Goal: Task Accomplishment & Management: Use online tool/utility

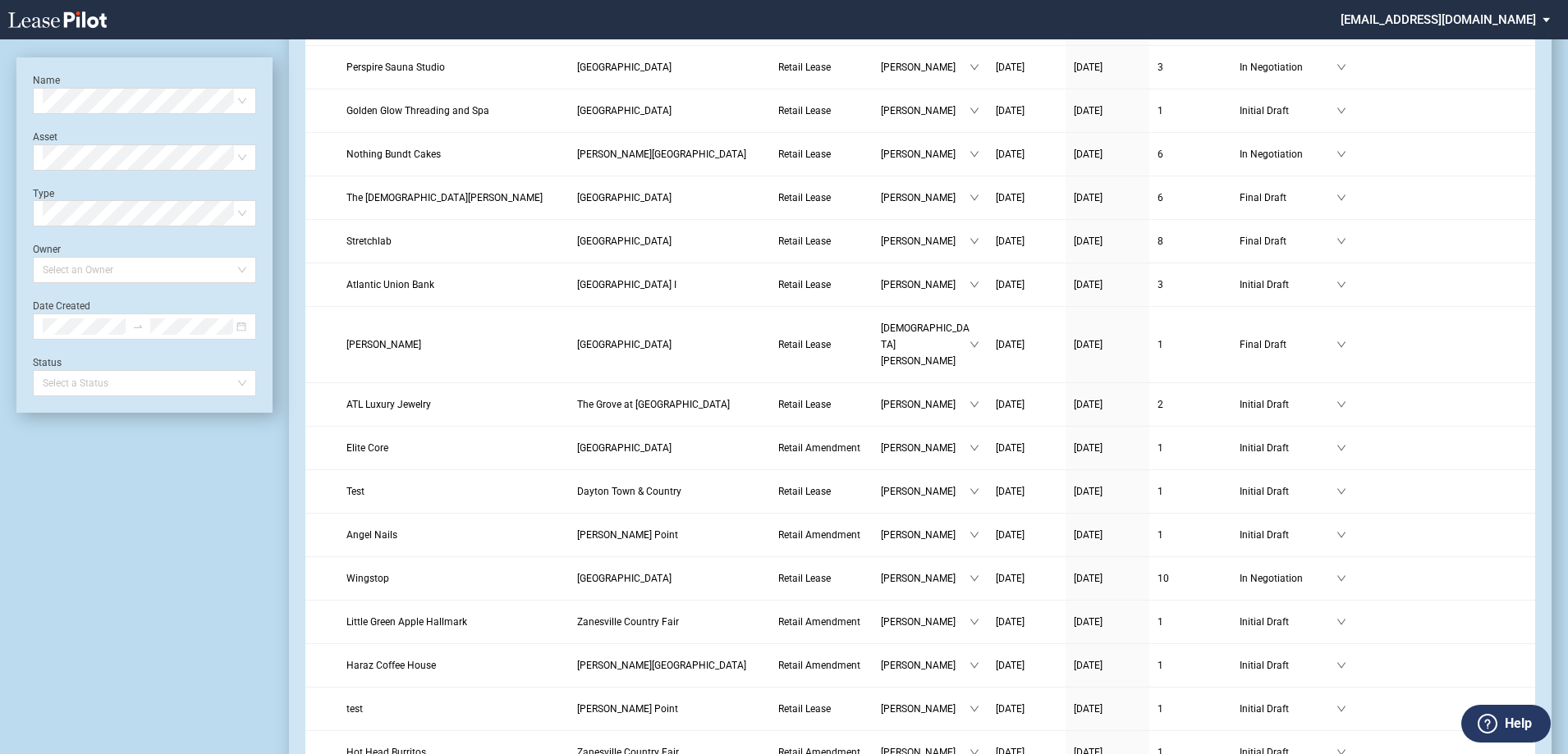
scroll to position [410, 0]
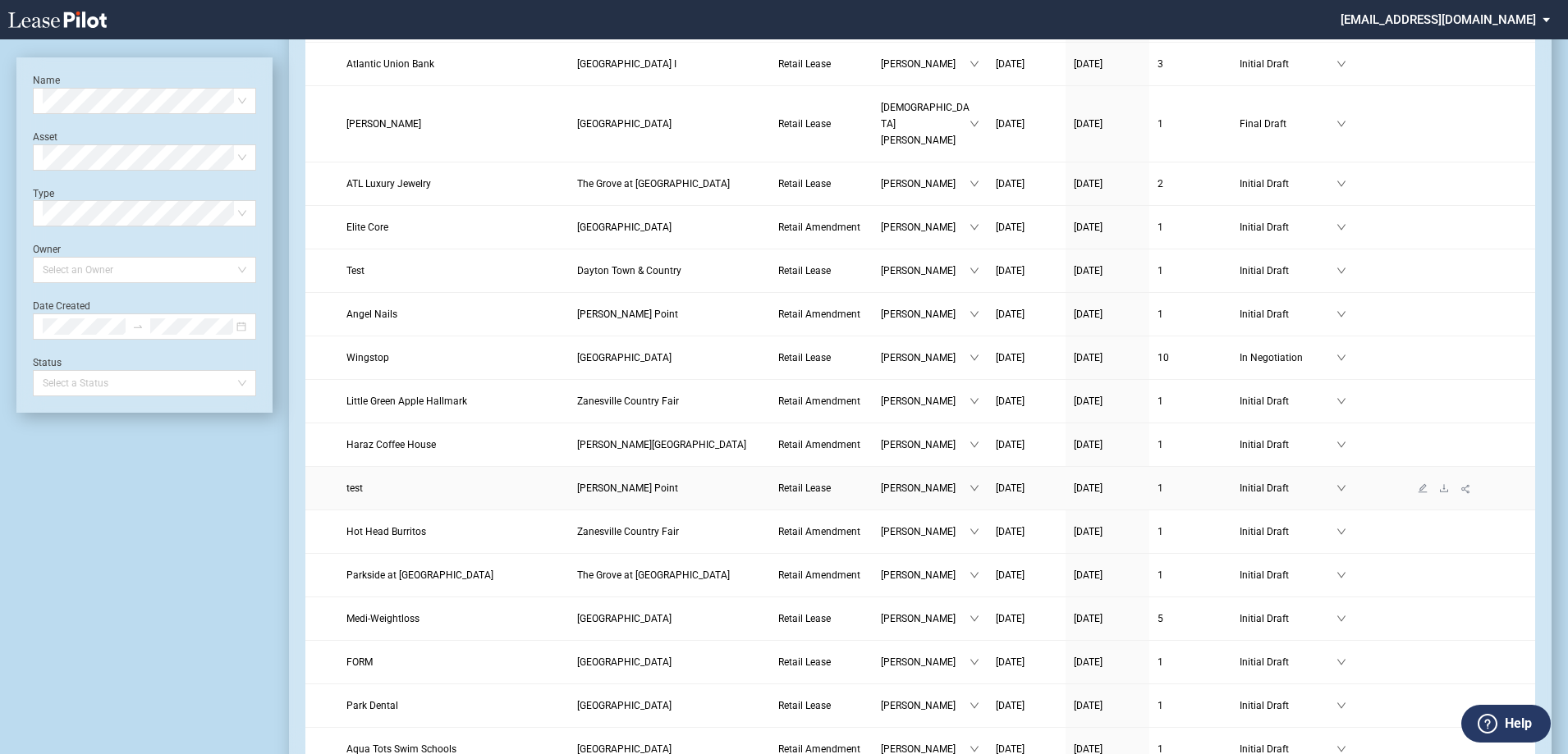
click at [634, 482] on span "[PERSON_NAME] Point" at bounding box center [628, 487] width 101 height 11
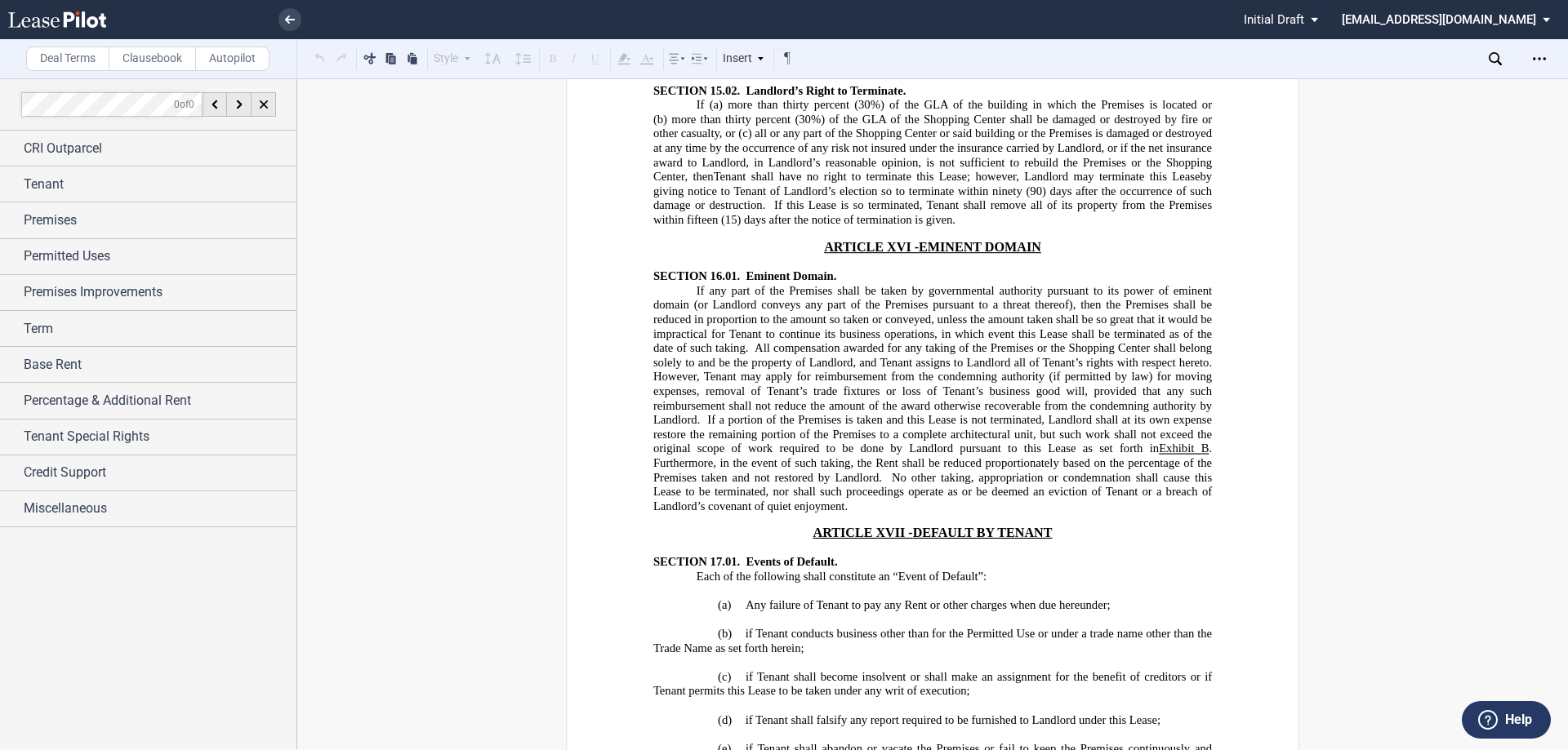
scroll to position [16991, 0]
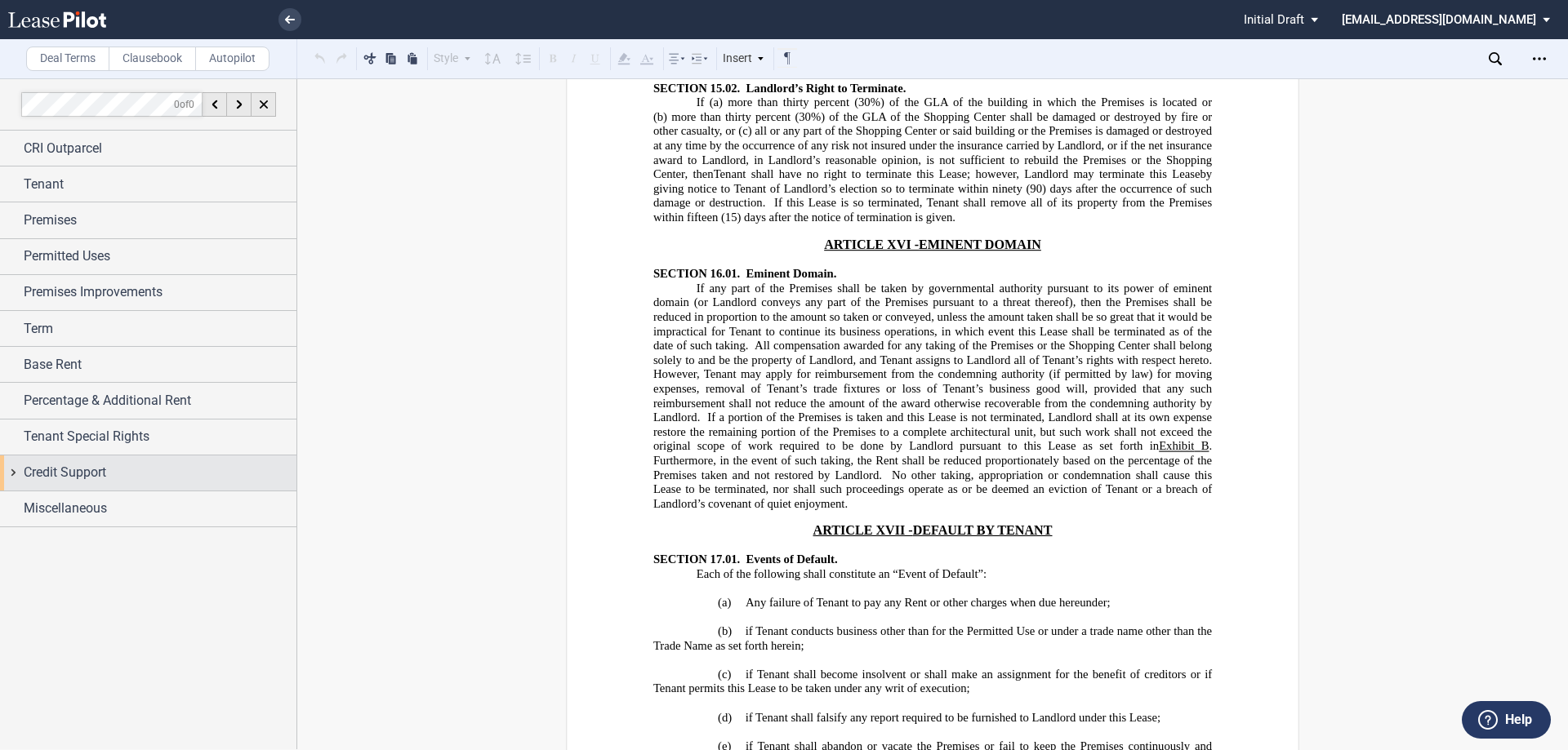
click at [77, 462] on div "Credit Support" at bounding box center [148, 472] width 296 height 35
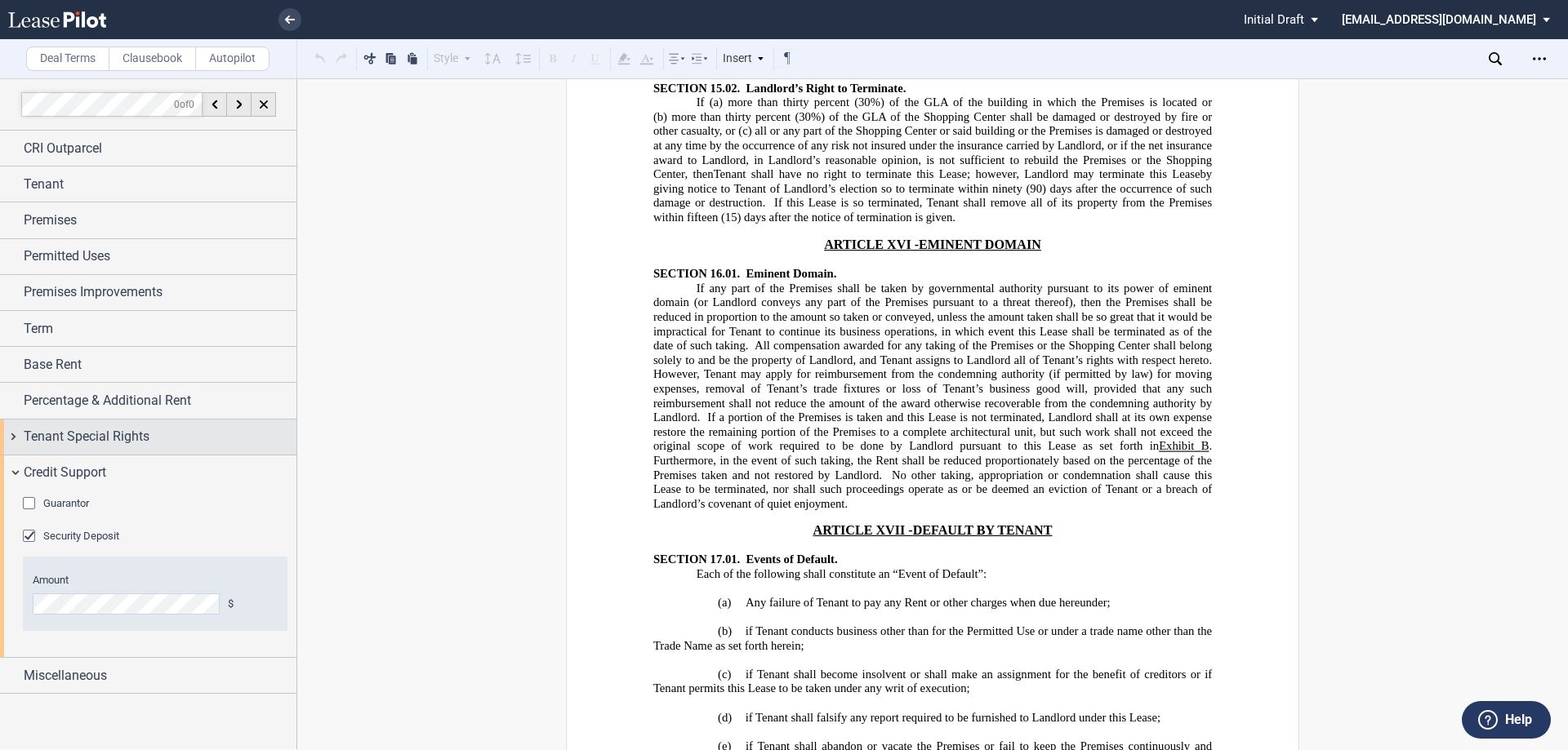
click at [71, 436] on span "Tenant Special Rights" at bounding box center [87, 436] width 126 height 20
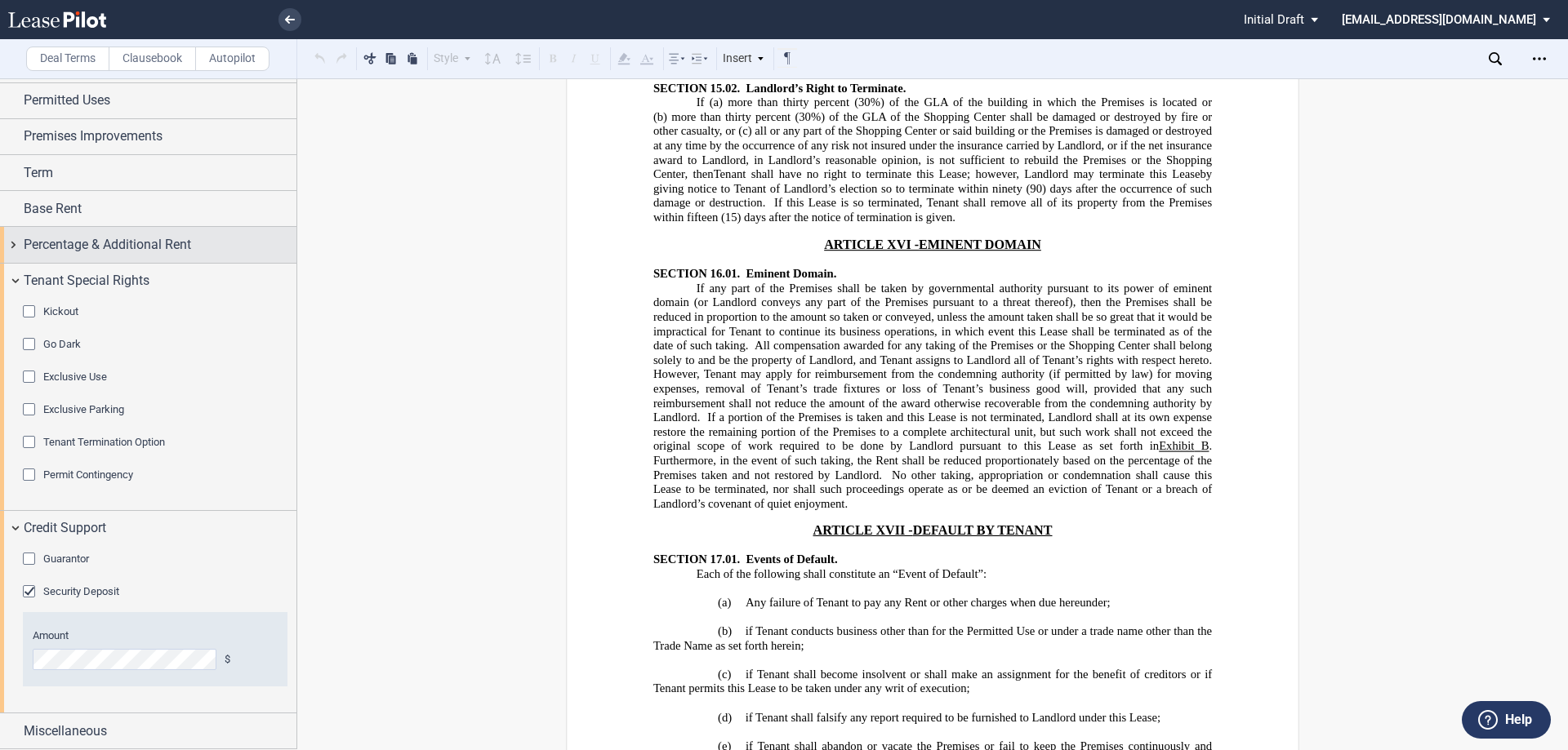
scroll to position [74, 0]
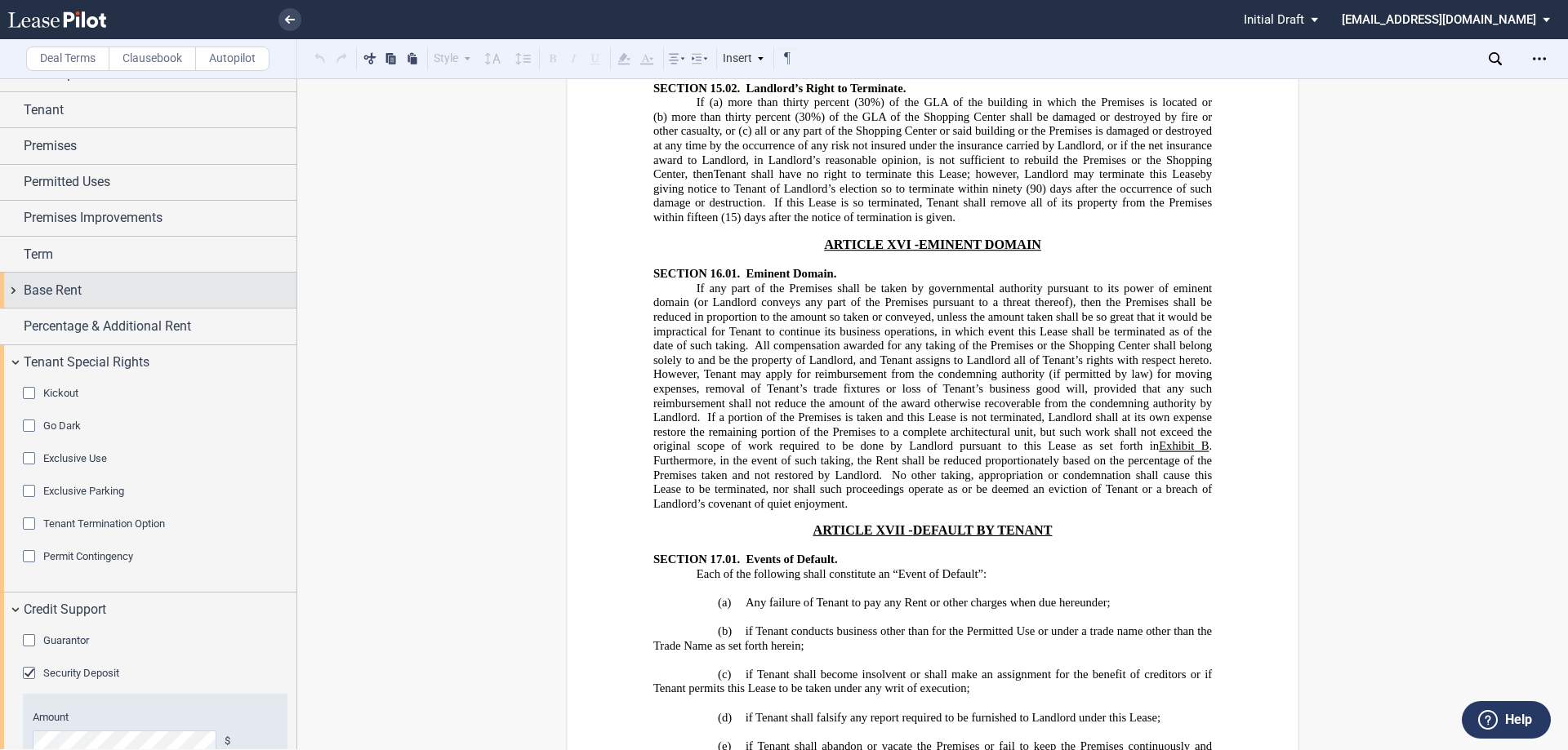
click at [63, 284] on span "Base Rent" at bounding box center [53, 290] width 58 height 20
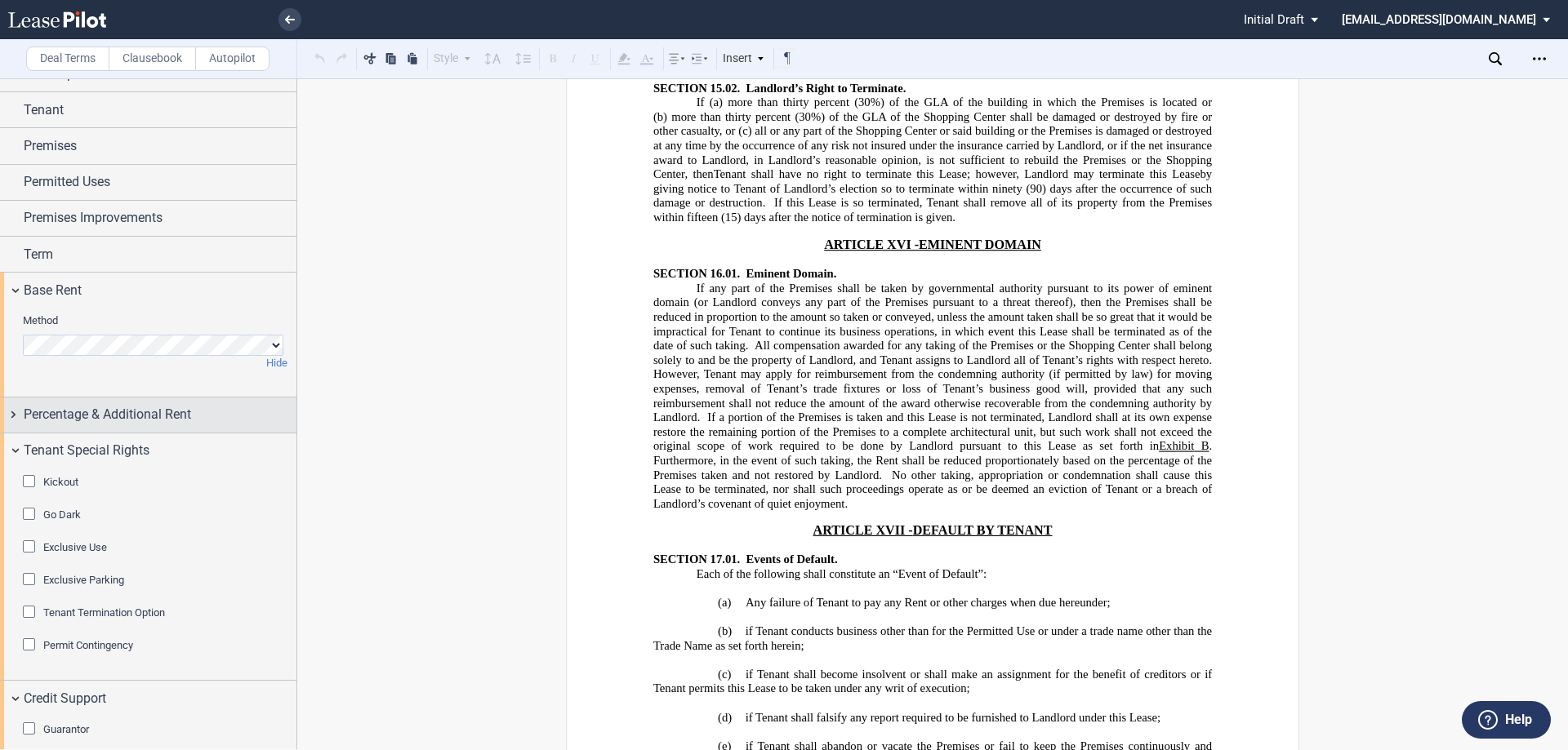
click at [55, 406] on span "Percentage & Additional Rent" at bounding box center [107, 414] width 168 height 20
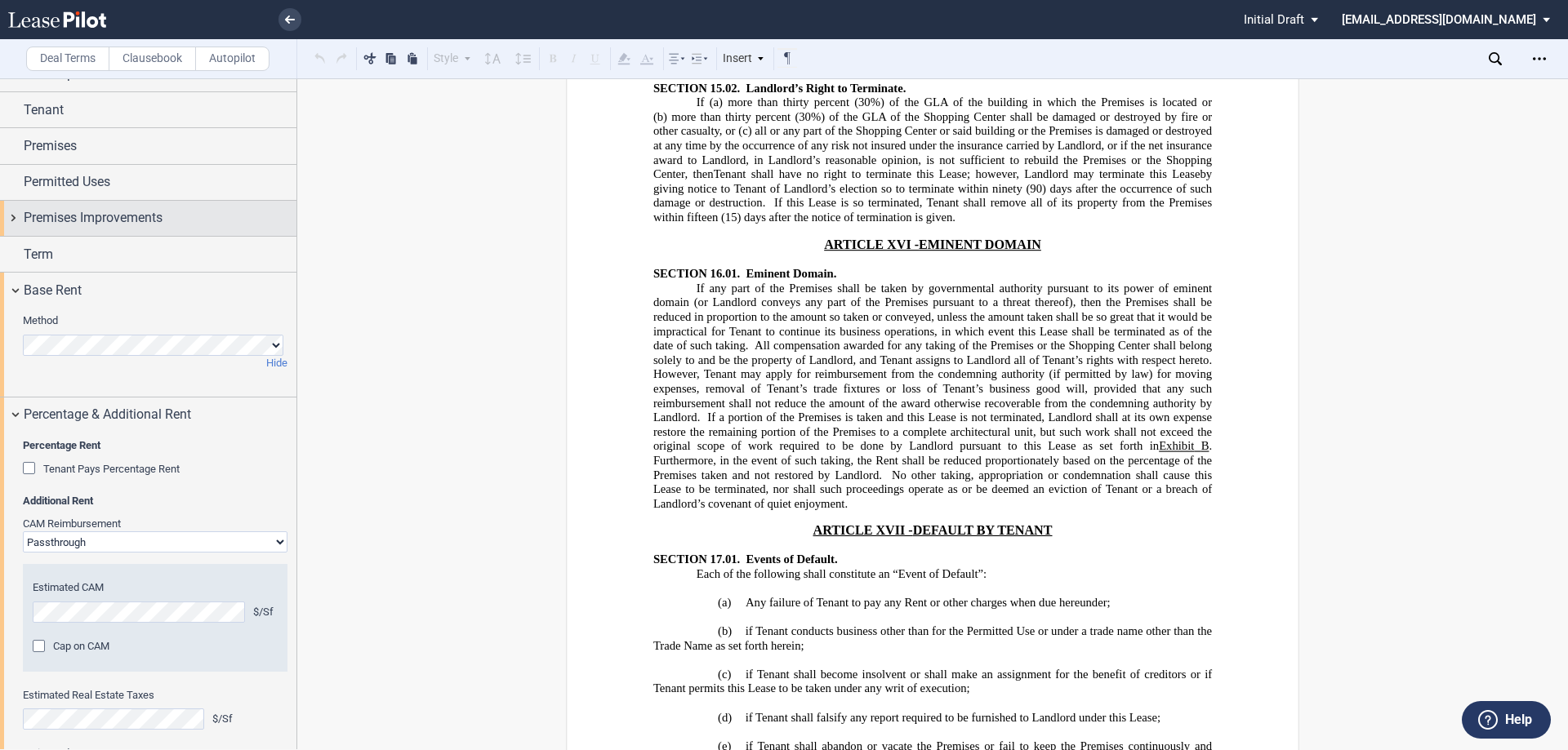
scroll to position [0, 0]
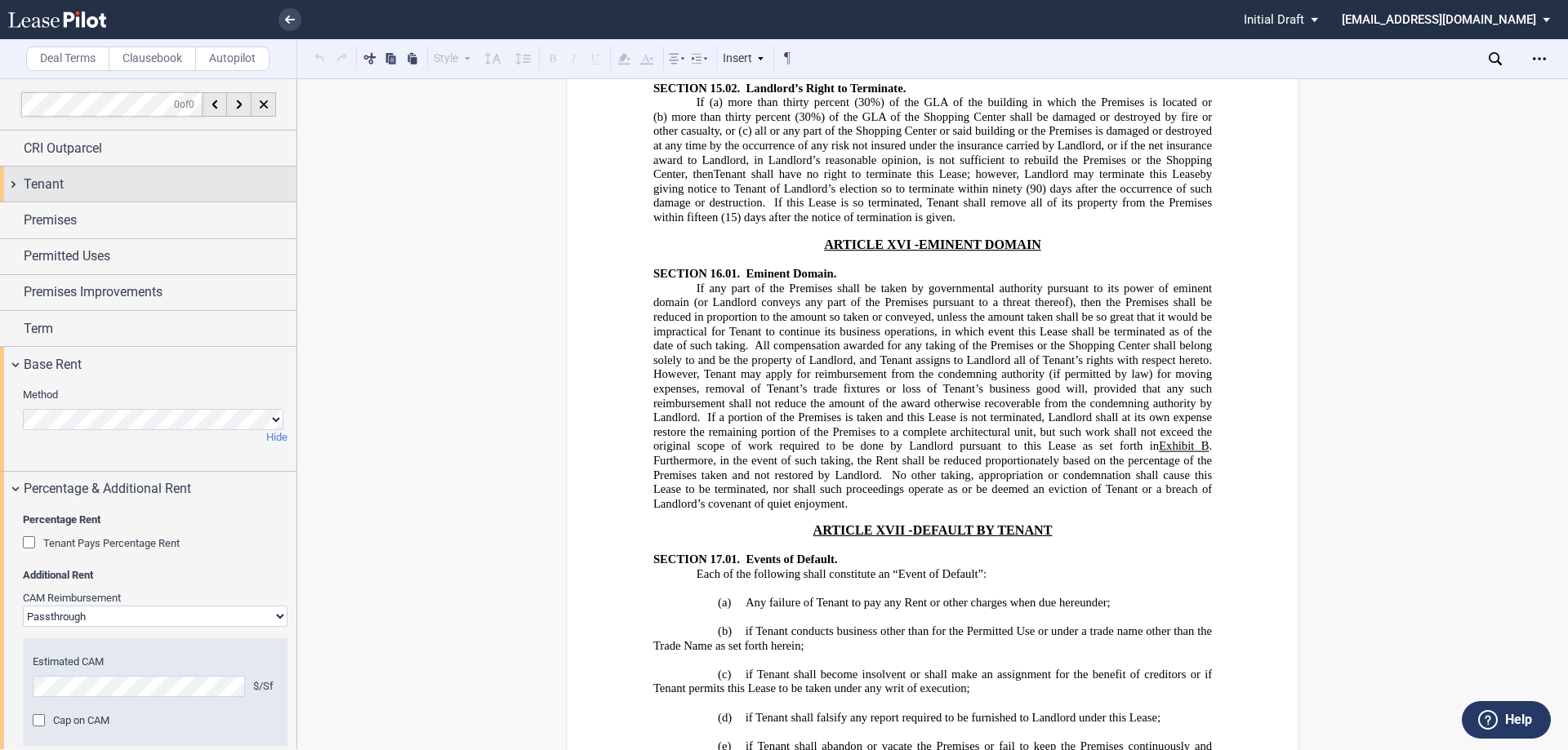
click at [74, 185] on div "Tenant" at bounding box center [160, 184] width 273 height 20
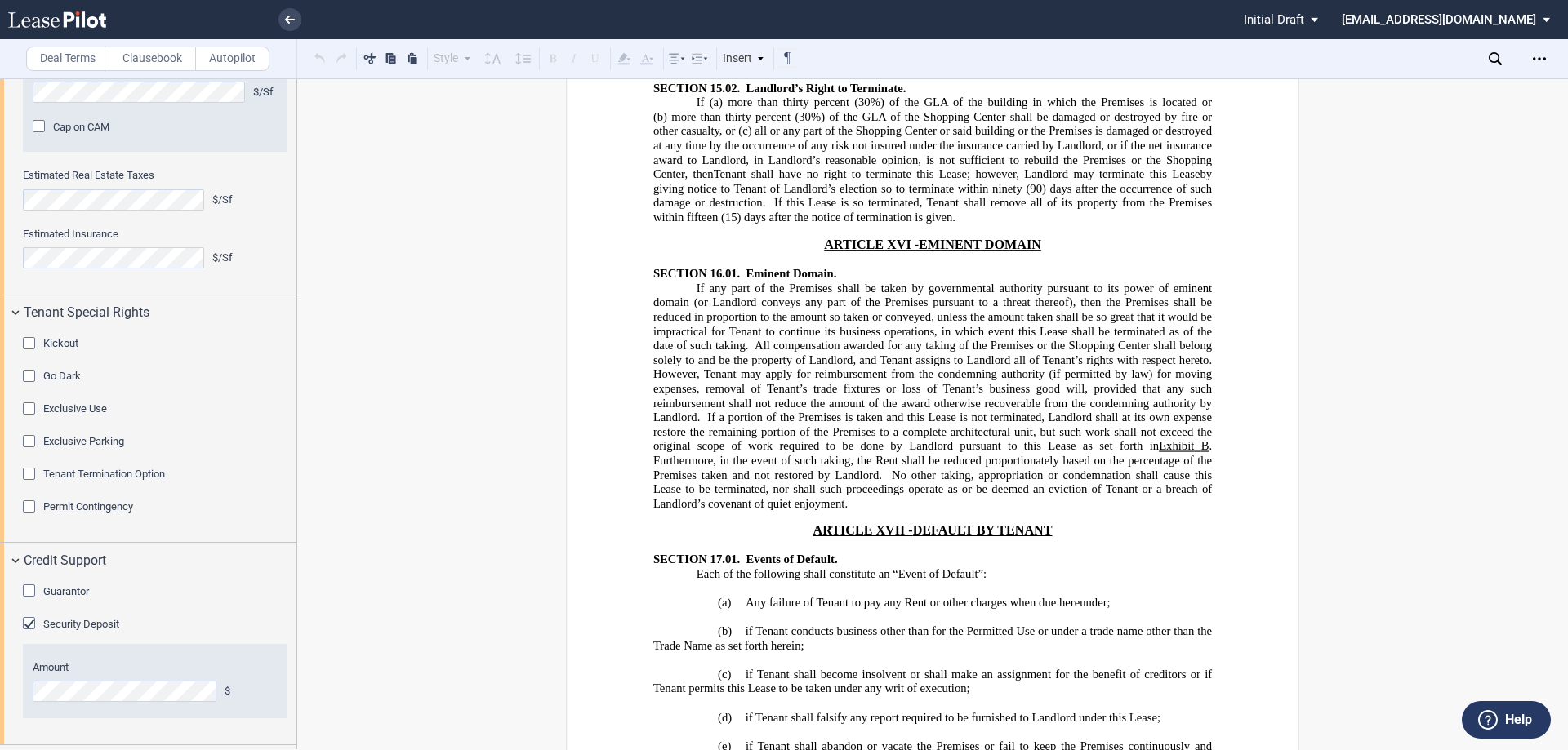
scroll to position [1408, 0]
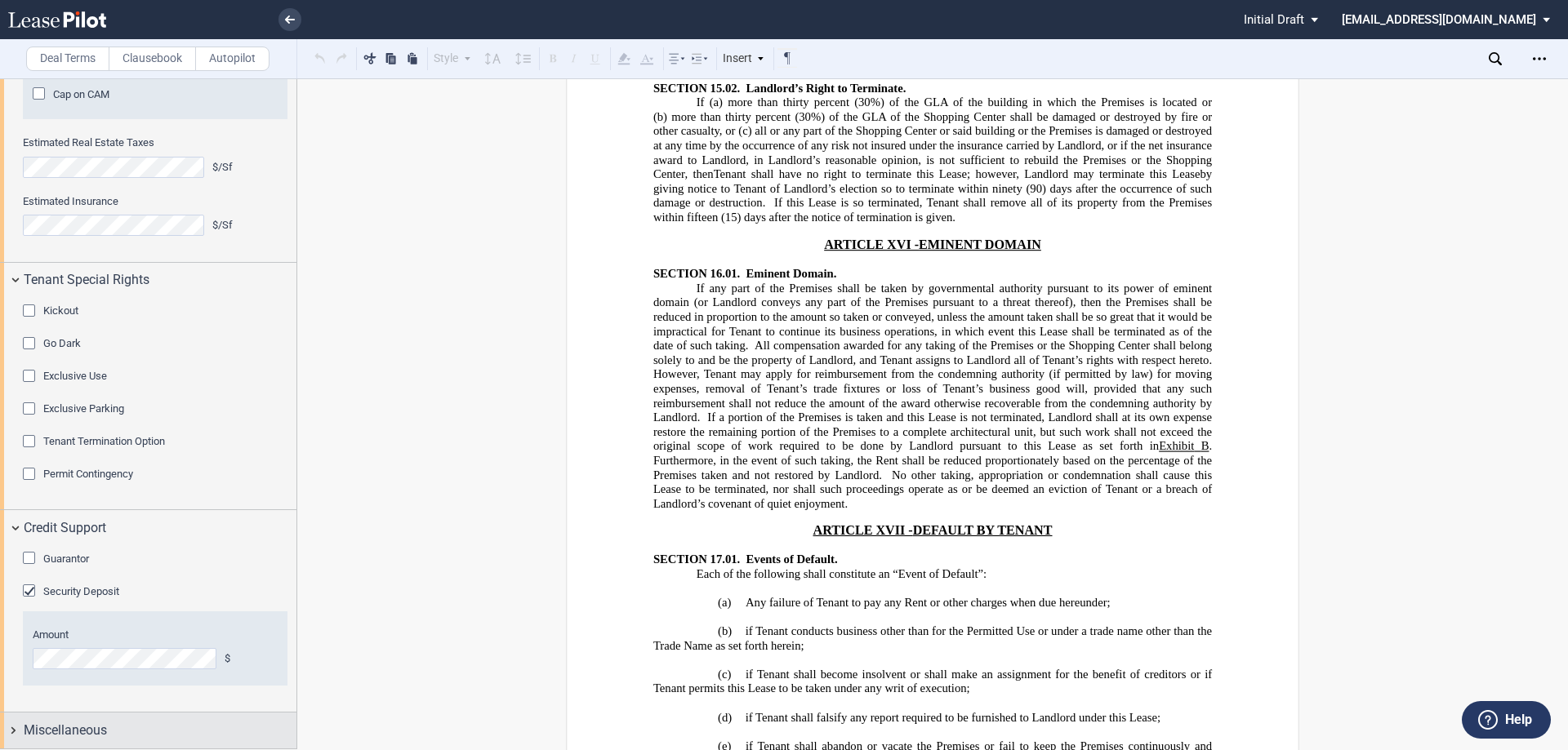
drag, startPoint x: 88, startPoint y: 730, endPoint x: 86, endPoint y: 720, distance: 10.2
click at [88, 729] on span "Miscellaneous" at bounding box center [66, 730] width 83 height 20
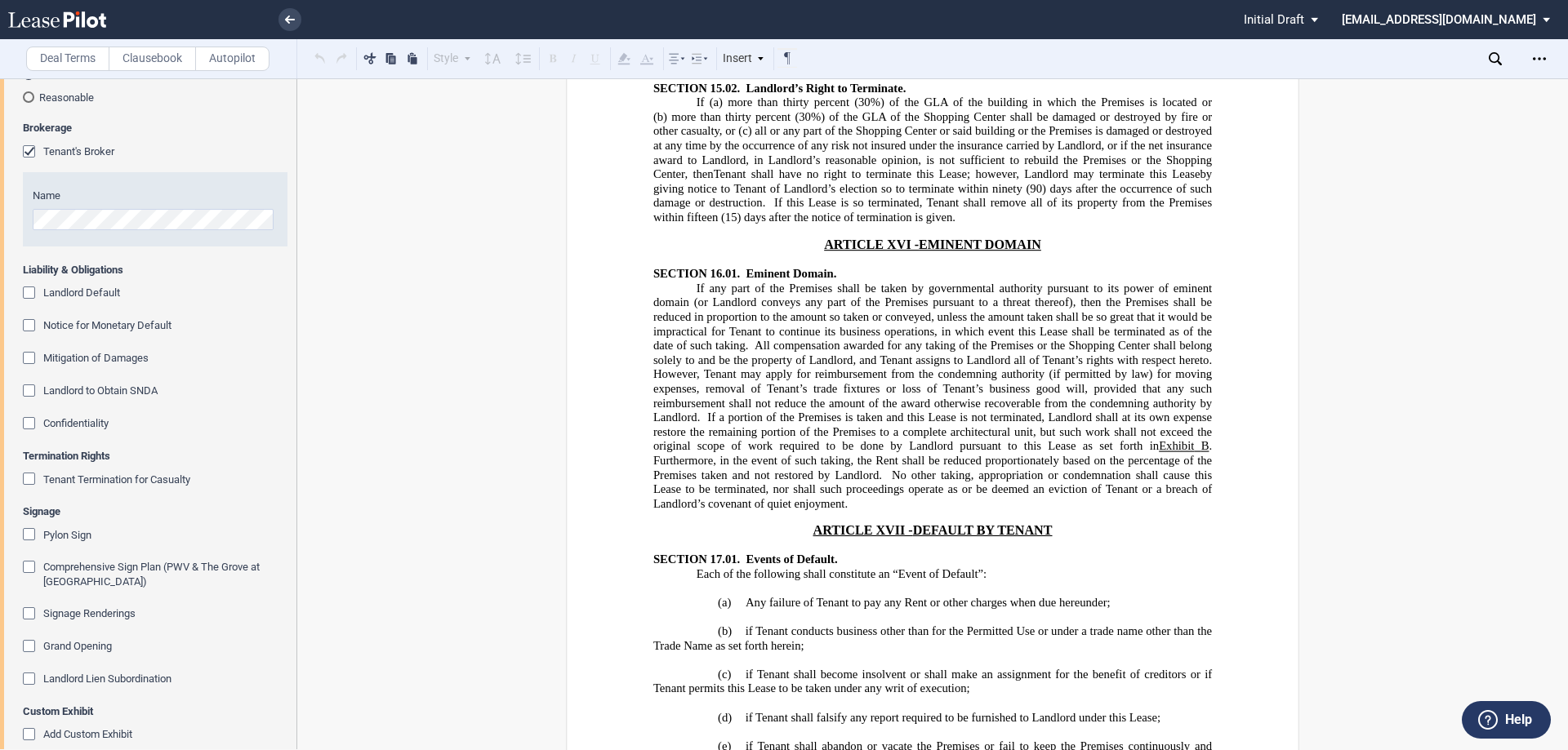
scroll to position [2164, 0]
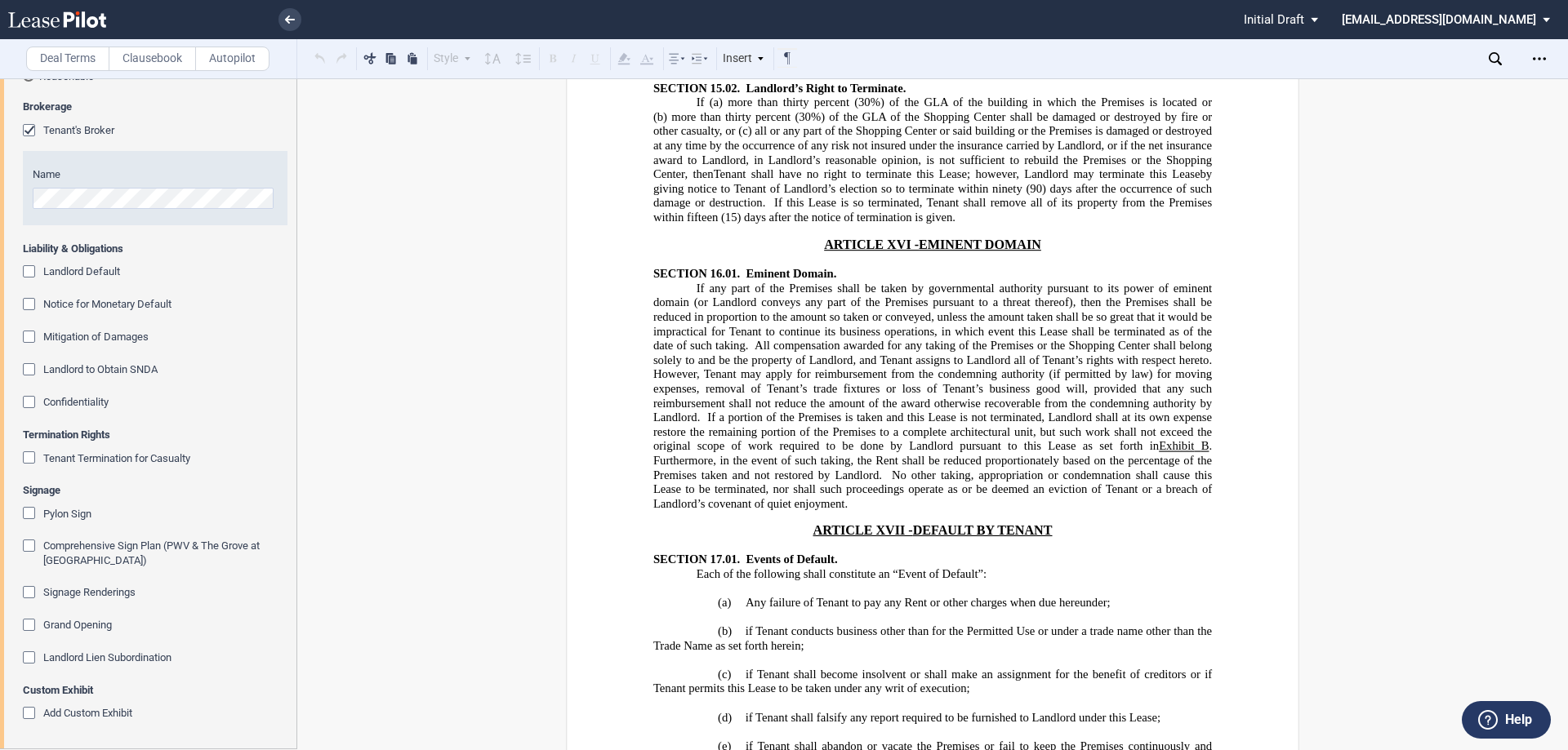
click at [30, 305] on div "Notice for Monetary Default" at bounding box center [31, 305] width 16 height 16
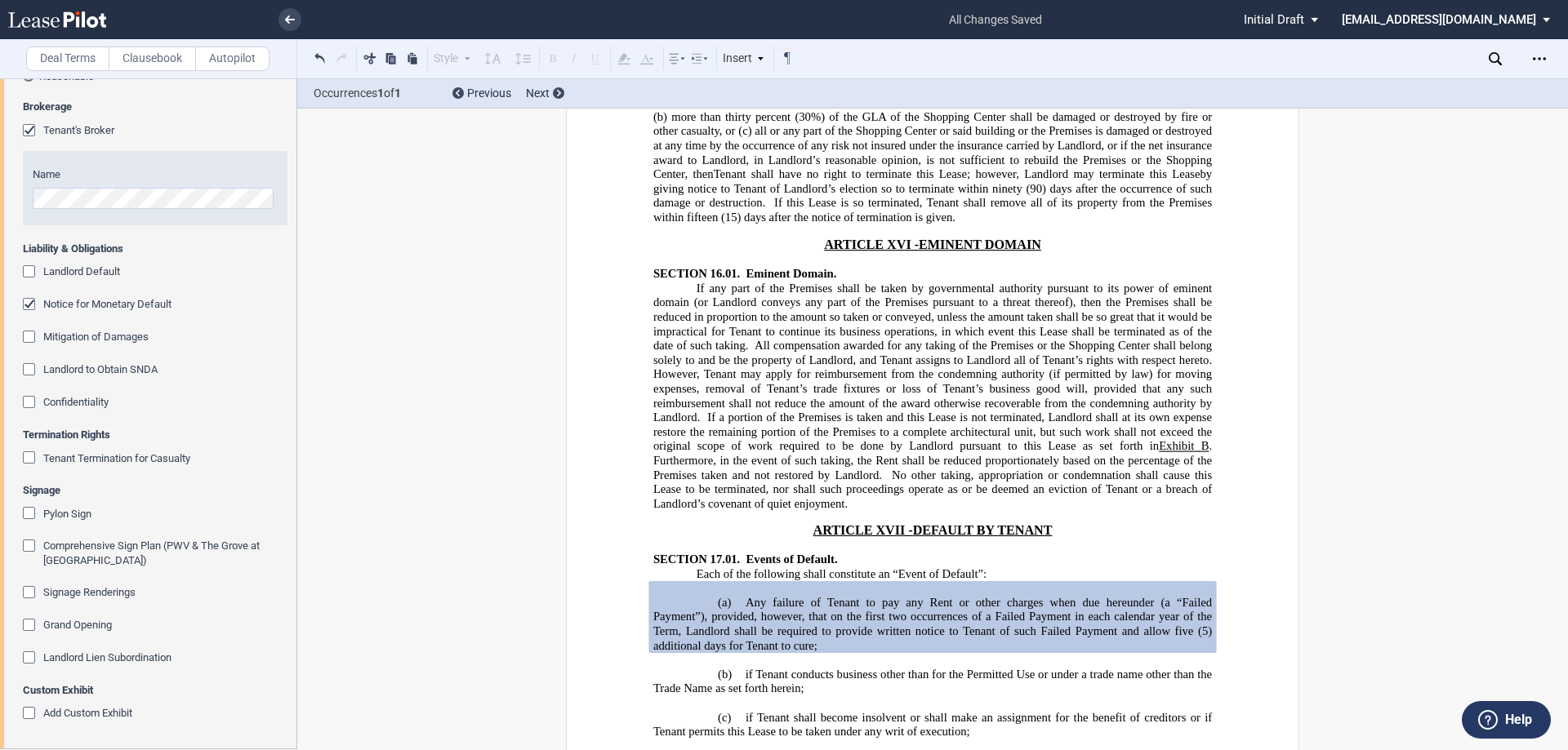
click at [30, 306] on div "Notice for Monetary Default" at bounding box center [31, 305] width 16 height 16
